Goal: Task Accomplishment & Management: Manage account settings

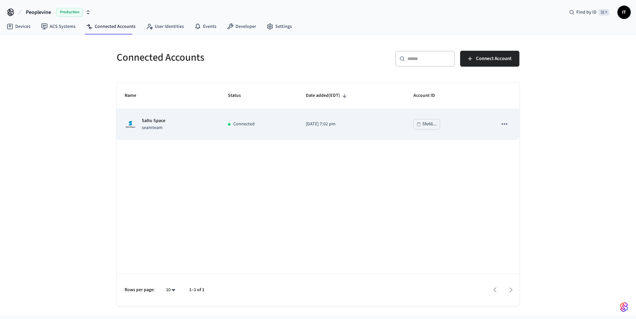
click at [504, 126] on icon "sticky table" at bounding box center [504, 124] width 9 height 9
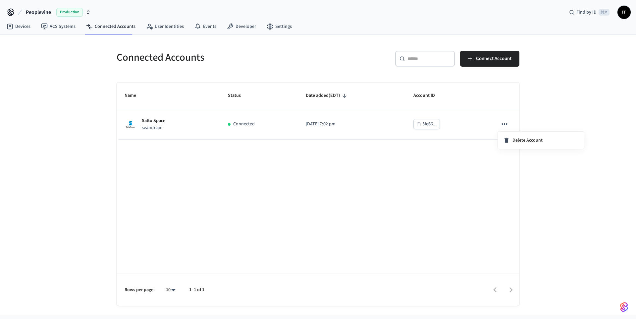
click at [457, 169] on div at bounding box center [318, 159] width 636 height 319
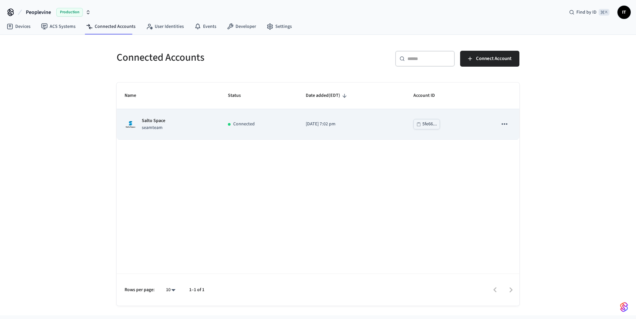
click at [363, 125] on p "[DATE] 7:02 pm" at bounding box center [352, 124] width 92 height 7
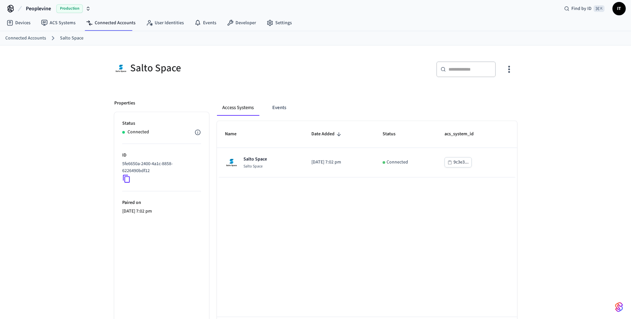
scroll to position [4, 0]
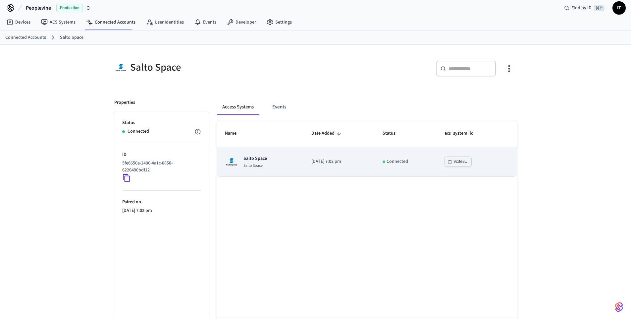
click at [464, 161] on div "9c3e3..." at bounding box center [461, 161] width 15 height 8
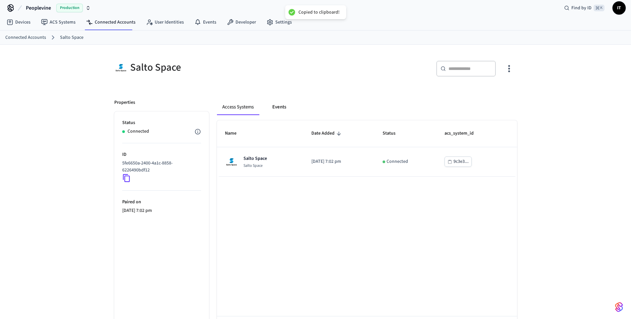
click at [280, 110] on button "Events" at bounding box center [279, 107] width 25 height 16
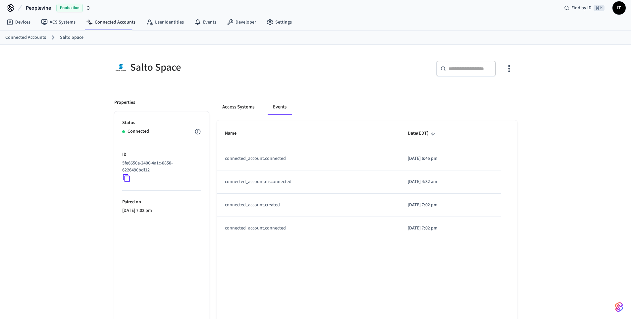
click at [240, 108] on button "Access Systems" at bounding box center [238, 107] width 43 height 16
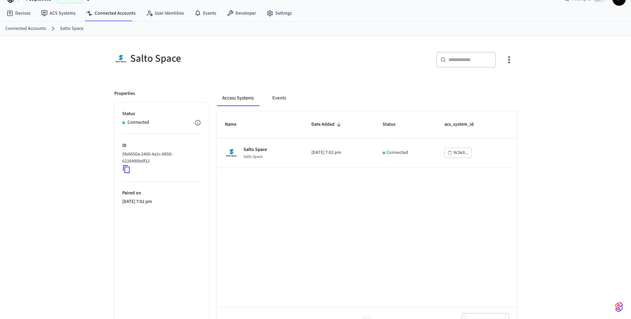
scroll to position [14, 0]
click at [159, 59] on div "Salto Space" at bounding box center [213, 58] width 198 height 14
click at [159, 60] on div "Salto Space" at bounding box center [213, 58] width 198 height 14
click at [176, 59] on div "Salto Space" at bounding box center [213, 58] width 198 height 14
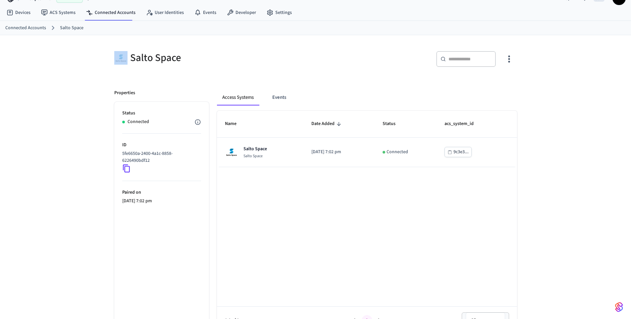
drag, startPoint x: 181, startPoint y: 58, endPoint x: 134, endPoint y: 59, distance: 47.4
click at [131, 59] on div "Salto Space" at bounding box center [213, 58] width 198 height 14
drag, startPoint x: 130, startPoint y: 55, endPoint x: 207, endPoint y: 60, distance: 77.4
click at [206, 60] on div "Salto Space" at bounding box center [213, 58] width 198 height 14
drag, startPoint x: 200, startPoint y: 59, endPoint x: 141, endPoint y: 59, distance: 59.0
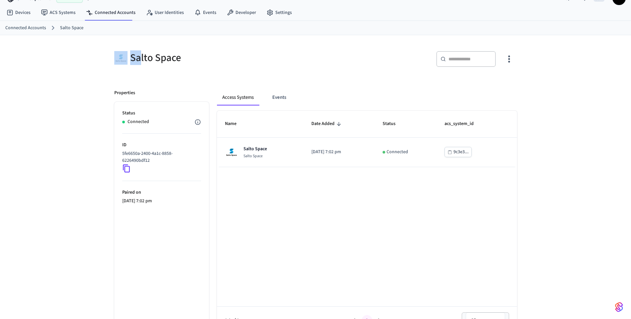
click at [141, 59] on div "Salto Space" at bounding box center [213, 58] width 198 height 14
click at [61, 119] on div "Salto Space ​ ​ Properties Status Connected ID 5fe6650a-2400-4a1c-8858-6226490b…" at bounding box center [315, 184] width 631 height 299
click at [244, 14] on link "Developer" at bounding box center [242, 13] width 40 height 12
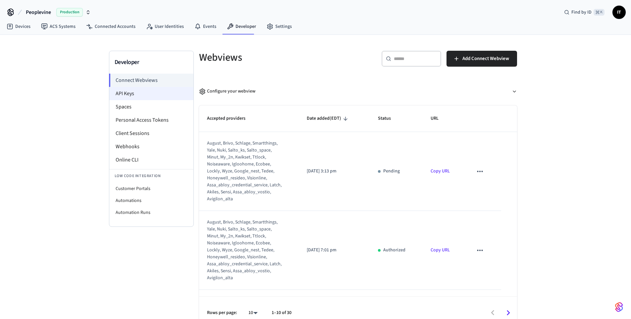
click at [150, 96] on li "API Keys" at bounding box center [151, 93] width 84 height 13
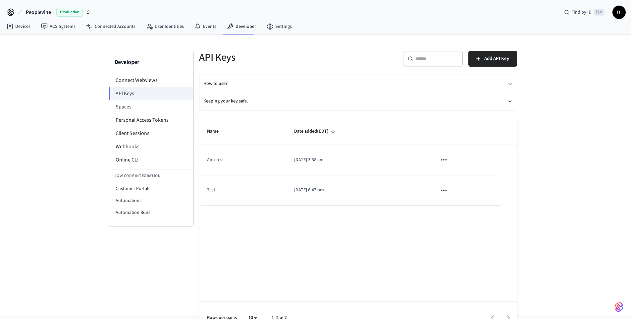
click at [266, 160] on td "Alex test" at bounding box center [242, 160] width 87 height 30
click at [209, 156] on td "Alex test" at bounding box center [242, 160] width 87 height 30
click at [213, 161] on td "Alex test" at bounding box center [242, 160] width 87 height 30
drag, startPoint x: 284, startPoint y: 160, endPoint x: 378, endPoint y: 165, distance: 93.6
click at [377, 165] on tr "Alex test [DATE] 3:38 am" at bounding box center [358, 160] width 318 height 30
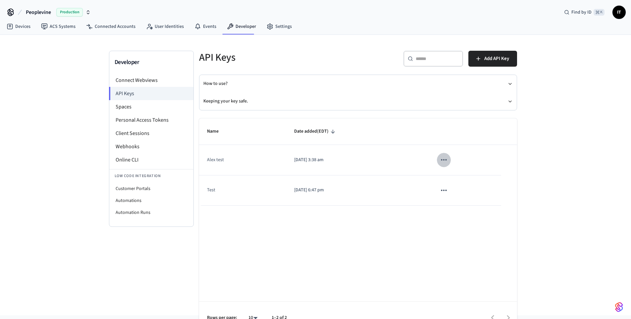
click at [444, 160] on icon "sticky table" at bounding box center [444, 159] width 6 height 1
click at [351, 234] on div at bounding box center [318, 159] width 636 height 319
click at [58, 24] on link "ACS Systems" at bounding box center [58, 27] width 45 height 12
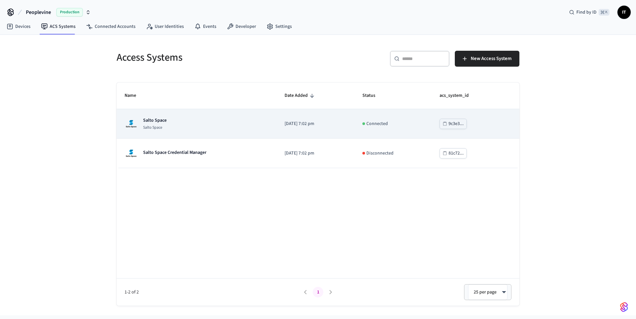
click at [160, 122] on p "Salto Space" at bounding box center [155, 120] width 24 height 7
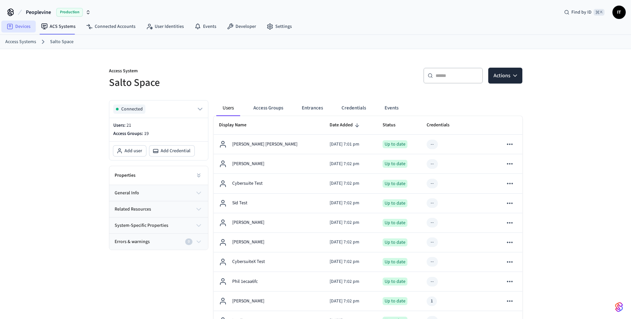
click at [18, 28] on link "Devices" at bounding box center [18, 27] width 34 height 12
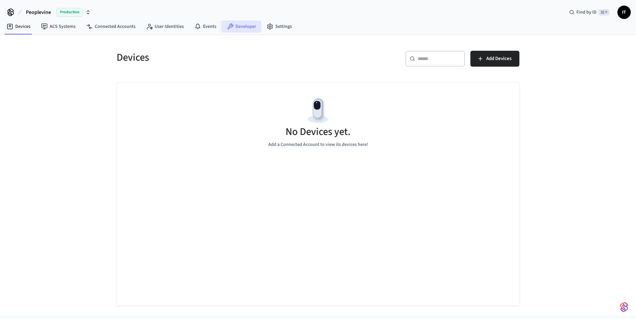
click at [246, 25] on link "Developer" at bounding box center [242, 27] width 40 height 12
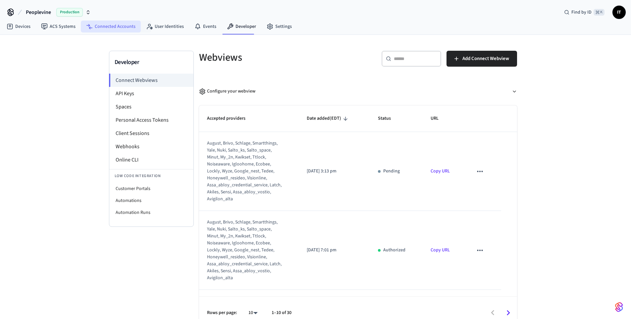
click at [104, 28] on link "Connected Accounts" at bounding box center [111, 27] width 60 height 12
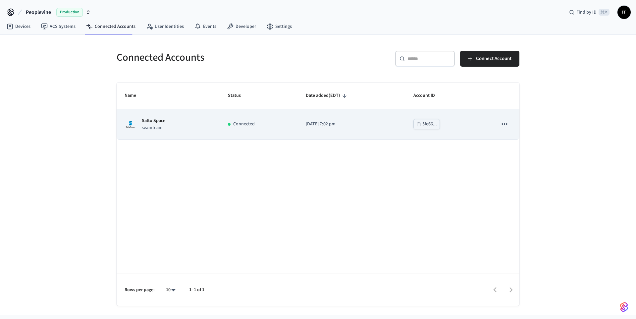
click at [151, 121] on p "Salto Space" at bounding box center [154, 120] width 24 height 7
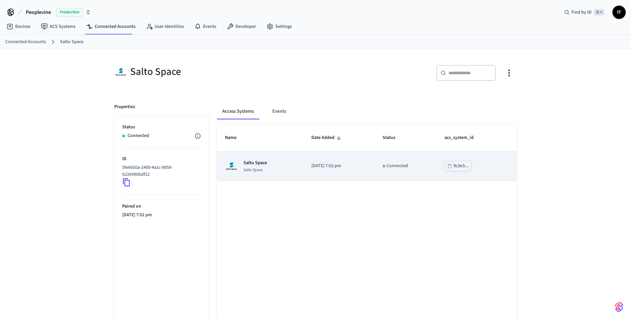
click at [253, 164] on p "Salto Space" at bounding box center [256, 162] width 24 height 7
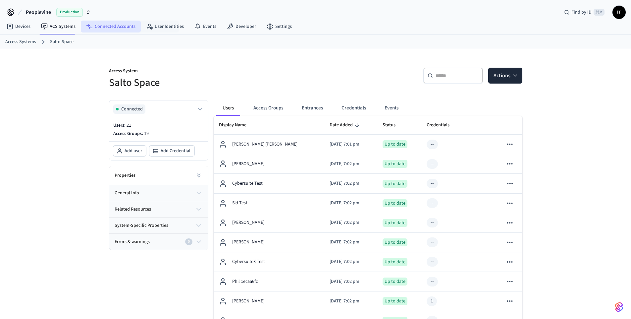
click at [116, 27] on link "Connected Accounts" at bounding box center [111, 27] width 60 height 12
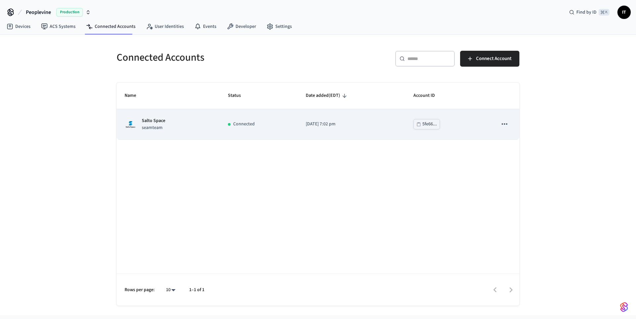
click at [382, 123] on p "[DATE] 7:02 pm" at bounding box center [352, 124] width 92 height 7
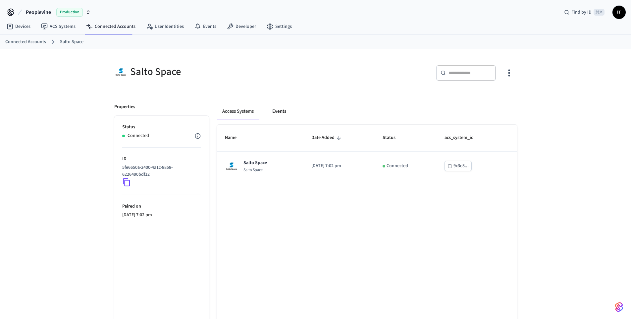
click at [283, 116] on button "Events" at bounding box center [279, 111] width 25 height 16
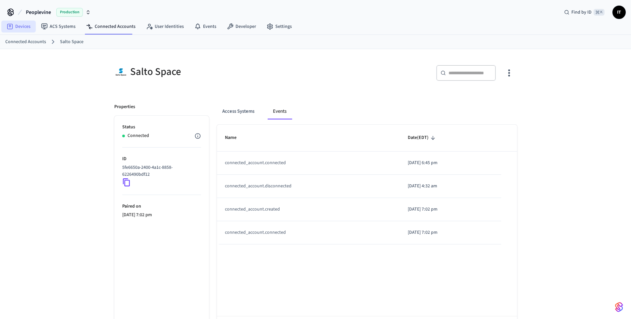
click at [27, 29] on link "Devices" at bounding box center [18, 27] width 34 height 12
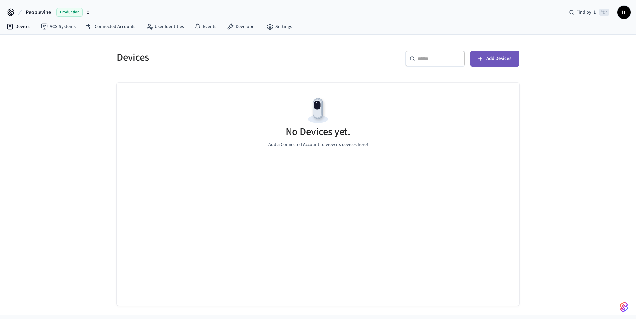
click at [508, 60] on span "Add Devices" at bounding box center [499, 58] width 25 height 9
click at [69, 98] on div "Devices ​ ​ Add Devices No Devices yet. Add a Connected Account to view its dev…" at bounding box center [318, 175] width 636 height 280
click at [41, 123] on div "Devices ​ ​ Add Devices No Devices yet. Add a Connected Account to view its dev…" at bounding box center [318, 175] width 636 height 280
click at [84, 13] on div "Production" at bounding box center [73, 12] width 34 height 9
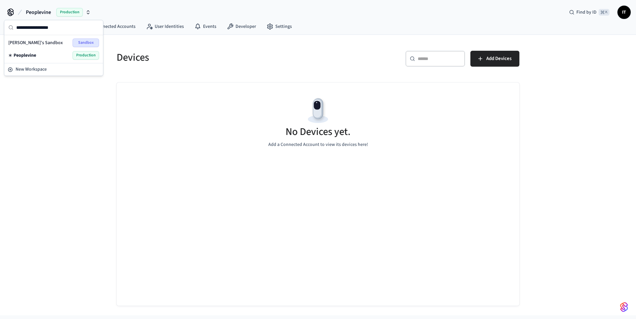
drag, startPoint x: 32, startPoint y: 57, endPoint x: 29, endPoint y: 44, distance: 13.4
click at [29, 44] on div "[PERSON_NAME]'s Sandbox Sandbox Peoplevine Production" at bounding box center [54, 48] width 96 height 25
click at [30, 43] on span "[PERSON_NAME]'s Sandbox" at bounding box center [35, 42] width 55 height 7
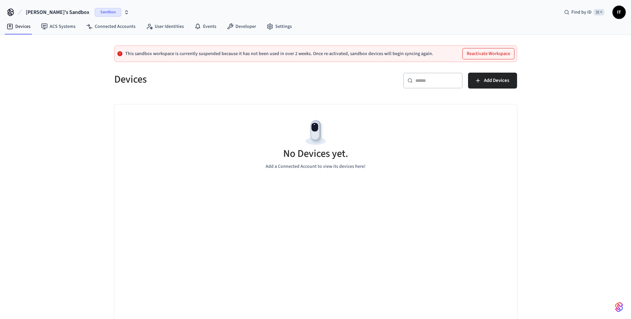
click at [325, 58] on div "This sandbox workspace is currently suspended because it has not been used in o…" at bounding box center [315, 53] width 403 height 17
click at [323, 53] on p "This sandbox workspace is currently suspended because it has not been used in o…" at bounding box center [279, 53] width 308 height 5
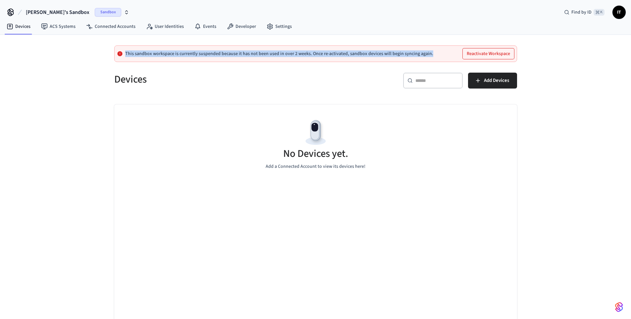
click at [323, 53] on p "This sandbox workspace is currently suspended because it has not been used in o…" at bounding box center [279, 53] width 308 height 5
click at [113, 29] on link "Connected Accounts" at bounding box center [111, 27] width 60 height 12
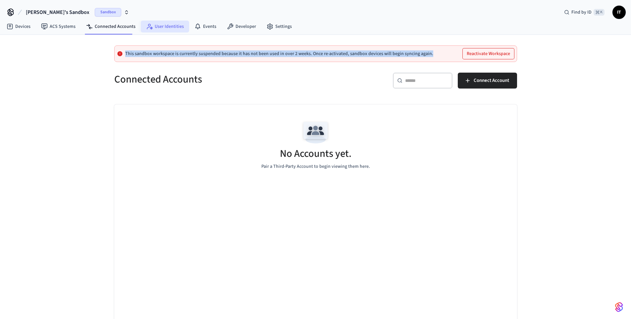
click at [170, 28] on link "User Identities" at bounding box center [165, 27] width 48 height 12
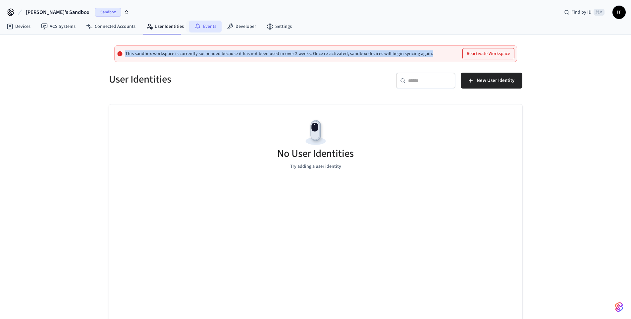
click at [209, 31] on link "Events" at bounding box center [205, 27] width 32 height 12
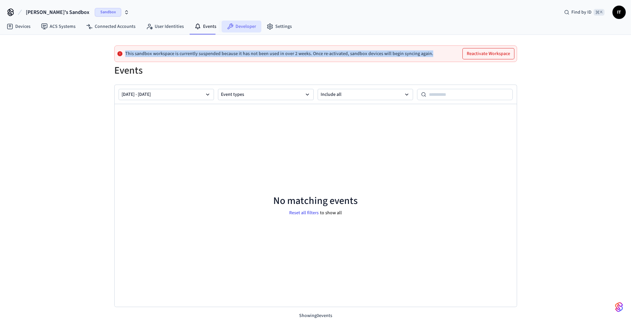
click at [239, 28] on link "Developer" at bounding box center [242, 27] width 40 height 12
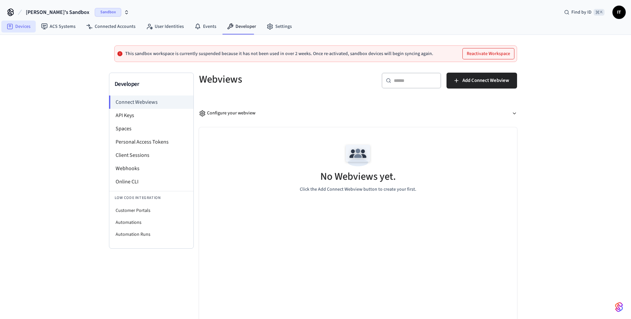
click at [26, 28] on link "Devices" at bounding box center [18, 27] width 34 height 12
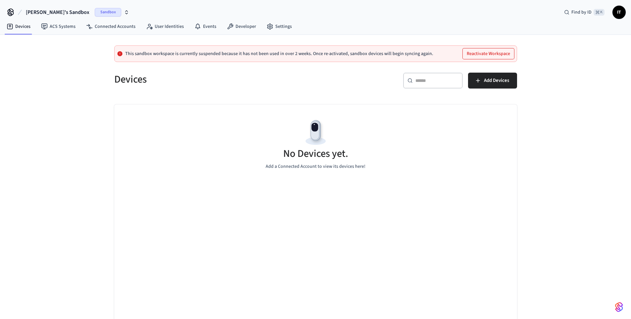
click at [95, 11] on span "Sandbox" at bounding box center [108, 12] width 27 height 9
click at [45, 57] on div "Peoplevine Production" at bounding box center [53, 55] width 91 height 9
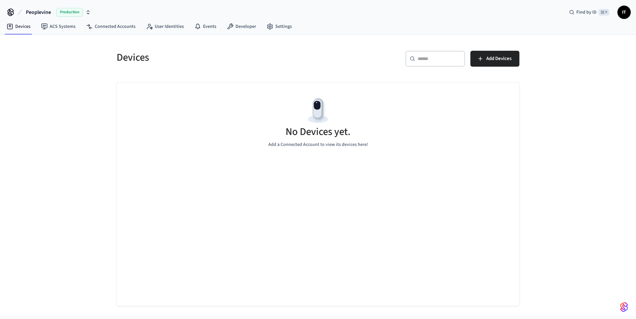
click at [36, 14] on span "Peoplevine" at bounding box center [38, 12] width 25 height 8
click at [33, 57] on span "Peoplevine" at bounding box center [25, 55] width 23 height 7
click at [168, 29] on link "User Identities" at bounding box center [165, 27] width 48 height 12
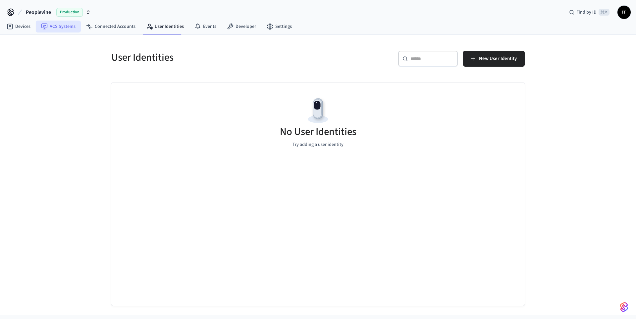
click at [66, 28] on link "ACS Systems" at bounding box center [58, 27] width 45 height 12
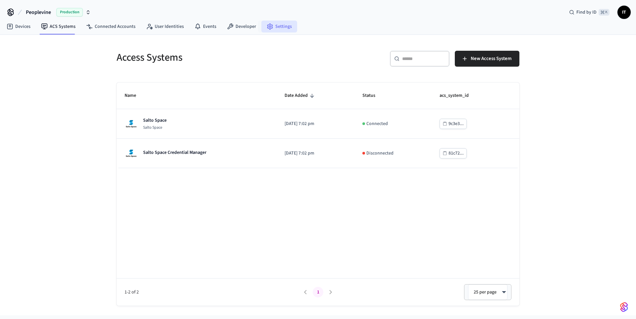
click at [280, 29] on link "Settings" at bounding box center [279, 27] width 36 height 12
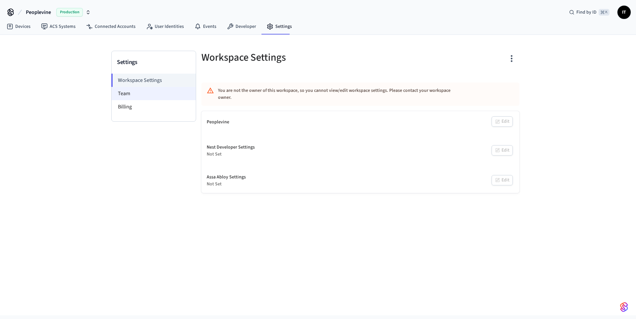
click at [133, 93] on li "Team" at bounding box center [154, 93] width 84 height 13
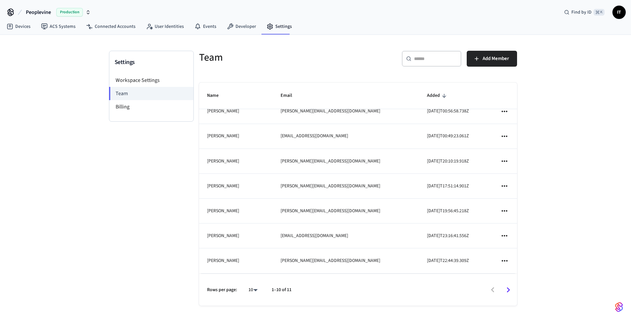
scroll to position [78, 0]
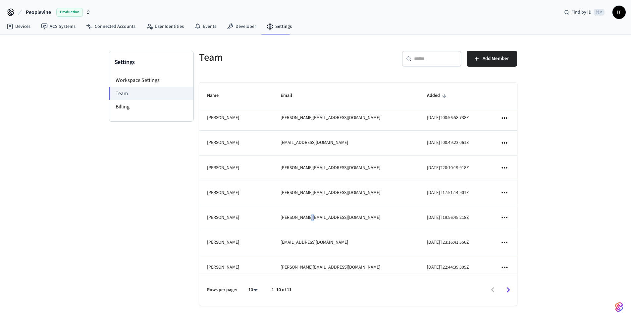
click at [345, 217] on td "[PERSON_NAME][EMAIL_ADDRESS][DOMAIN_NAME]" at bounding box center [346, 217] width 146 height 25
click at [508, 219] on td "sticky table" at bounding box center [504, 217] width 25 height 25
click at [502, 217] on icon "sticky table" at bounding box center [505, 217] width 6 height 1
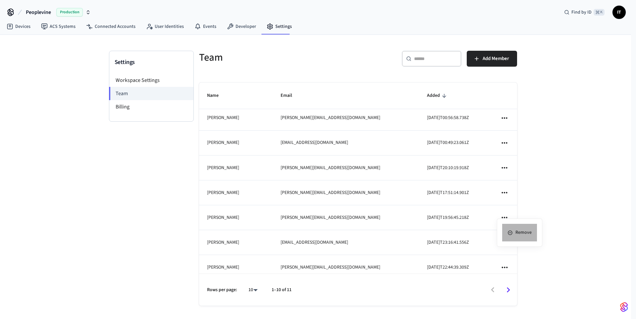
click at [520, 232] on li "Remove" at bounding box center [519, 233] width 35 height 18
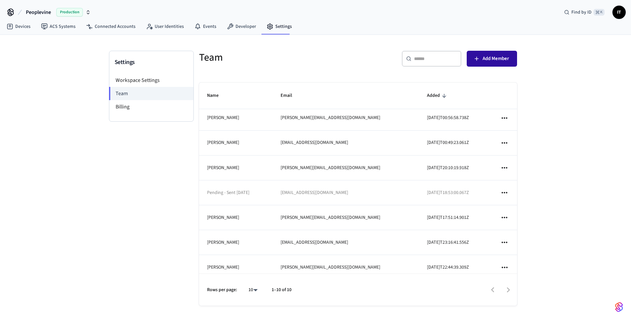
click at [498, 60] on span "Add Member" at bounding box center [496, 58] width 27 height 9
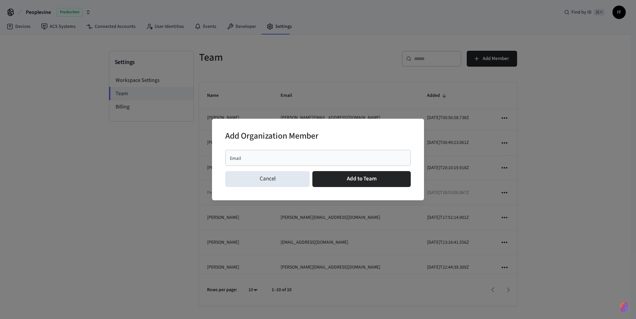
click at [225, 158] on div "Add Organization Member Email Email Cancel Add to Team" at bounding box center [318, 159] width 212 height 81
click at [250, 157] on input "Email" at bounding box center [318, 157] width 178 height 7
paste input "**********"
type input "**********"
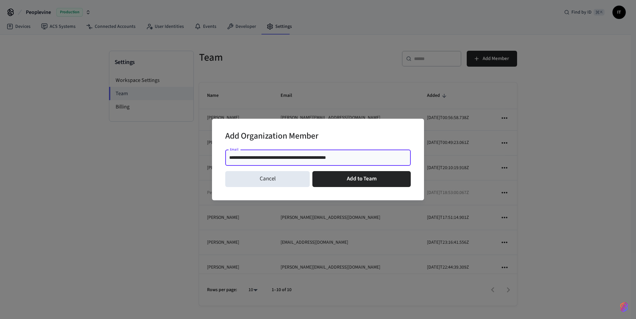
drag, startPoint x: 352, startPoint y: 157, endPoint x: 221, endPoint y: 158, distance: 130.6
click at [221, 158] on div "**********" at bounding box center [318, 159] width 212 height 81
click at [273, 154] on input "Email" at bounding box center [318, 157] width 178 height 7
paste input "**********"
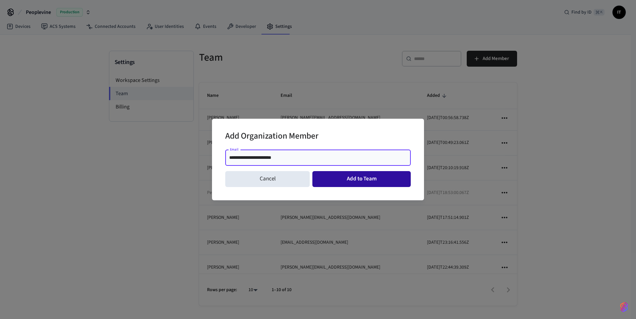
type input "**********"
click at [357, 178] on button "Add to Team" at bounding box center [362, 179] width 98 height 16
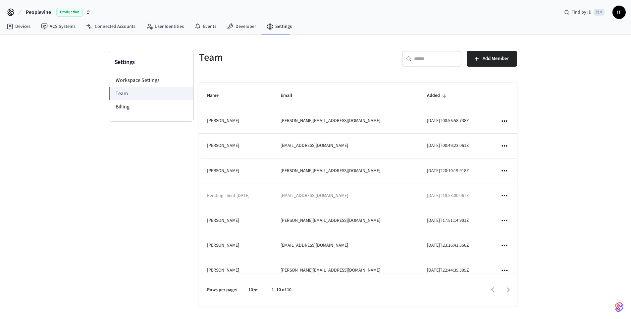
scroll to position [73, 0]
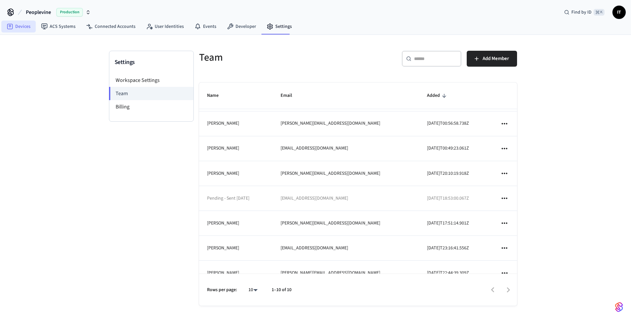
click at [30, 29] on link "Devices" at bounding box center [18, 27] width 34 height 12
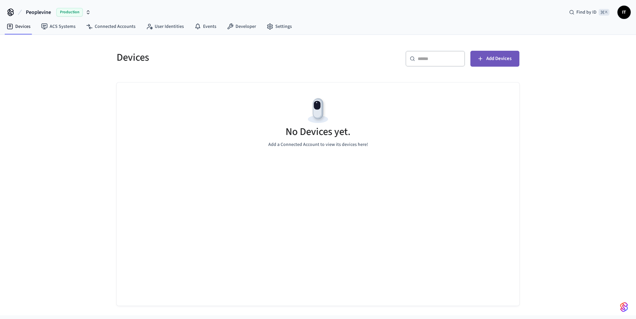
click at [489, 60] on span "Add Devices" at bounding box center [499, 58] width 25 height 9
click at [100, 26] on link "Connected Accounts" at bounding box center [111, 27] width 60 height 12
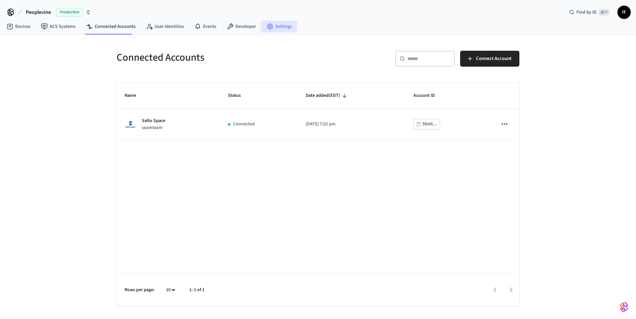
click at [275, 24] on link "Settings" at bounding box center [279, 27] width 36 height 12
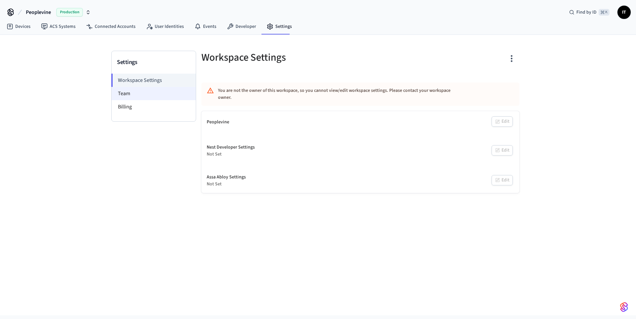
click at [154, 93] on li "Team" at bounding box center [154, 93] width 84 height 13
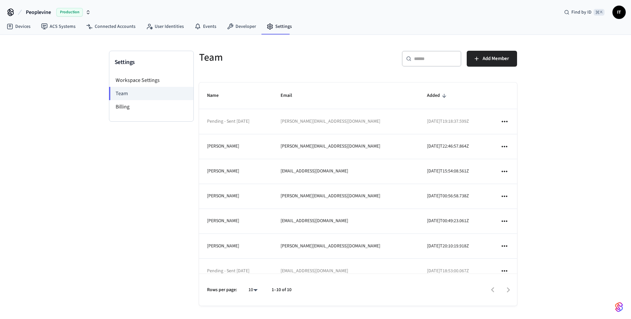
click at [500, 121] on icon "sticky table" at bounding box center [504, 121] width 9 height 9
click at [526, 136] on li "Resend Invite" at bounding box center [524, 140] width 46 height 18
drag, startPoint x: 364, startPoint y: 123, endPoint x: 301, endPoint y: 121, distance: 63.0
click at [301, 121] on td "[PERSON_NAME][EMAIL_ADDRESS][DOMAIN_NAME]" at bounding box center [346, 121] width 146 height 25
copy td "[PERSON_NAME][EMAIL_ADDRESS][DOMAIN_NAME]"
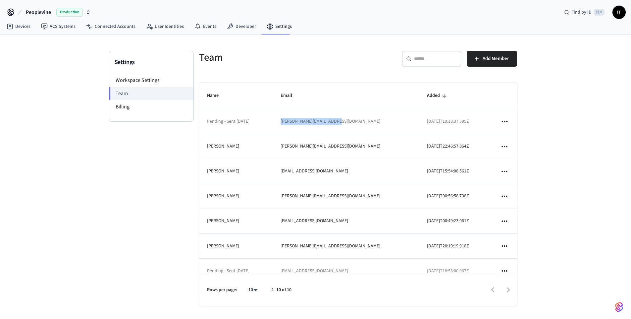
click at [500, 122] on icon "sticky table" at bounding box center [504, 121] width 9 height 9
click at [523, 158] on li "Remove" at bounding box center [524, 158] width 46 height 18
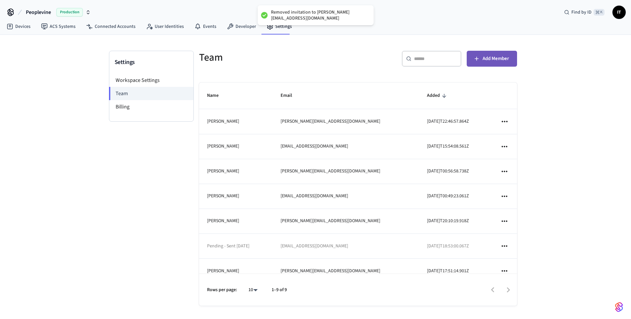
click at [491, 52] on button "Add Member" at bounding box center [492, 59] width 50 height 16
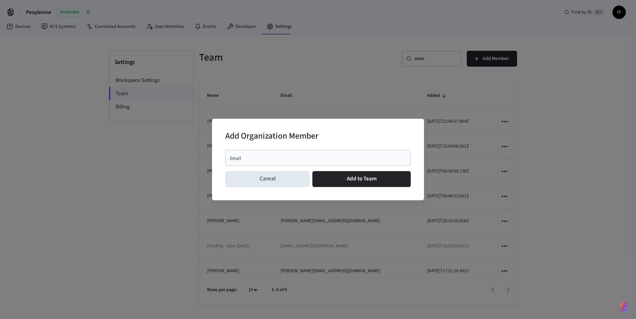
click at [275, 153] on div "Email" at bounding box center [318, 158] width 186 height 16
paste input "**********"
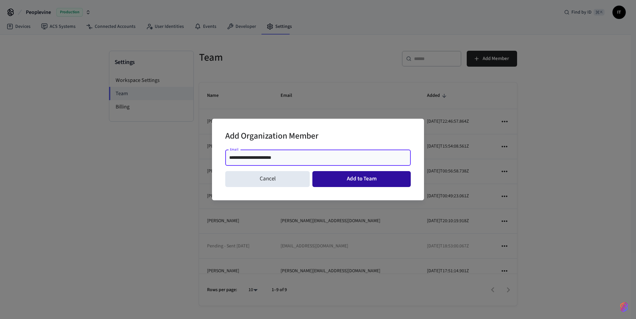
type input "**********"
click at [363, 181] on button "Add to Team" at bounding box center [362, 179] width 98 height 16
